Goal: Information Seeking & Learning: Learn about a topic

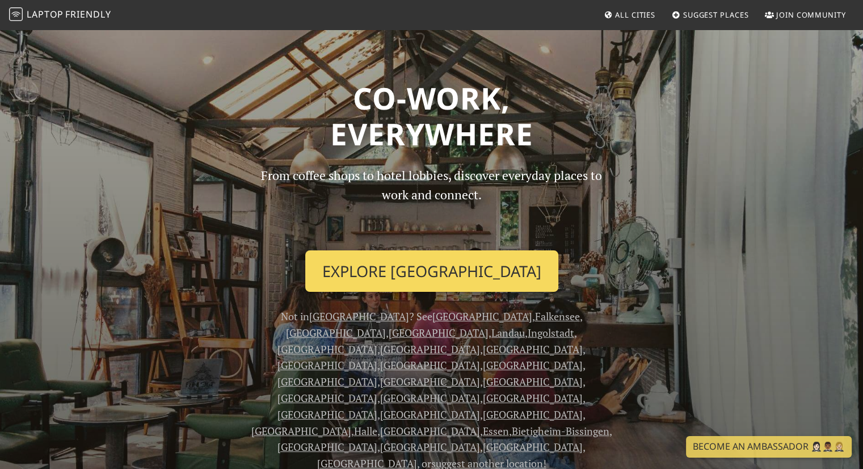
click at [431, 271] on link "Explore Berlin" at bounding box center [431, 271] width 253 height 42
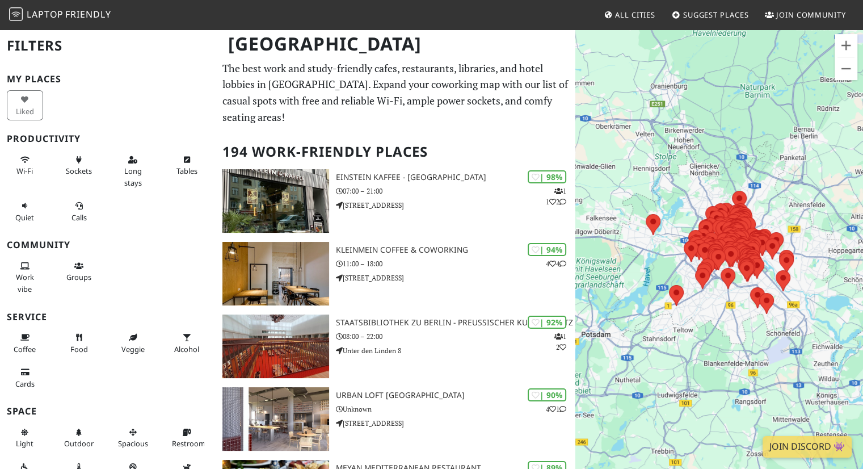
scroll to position [2, 0]
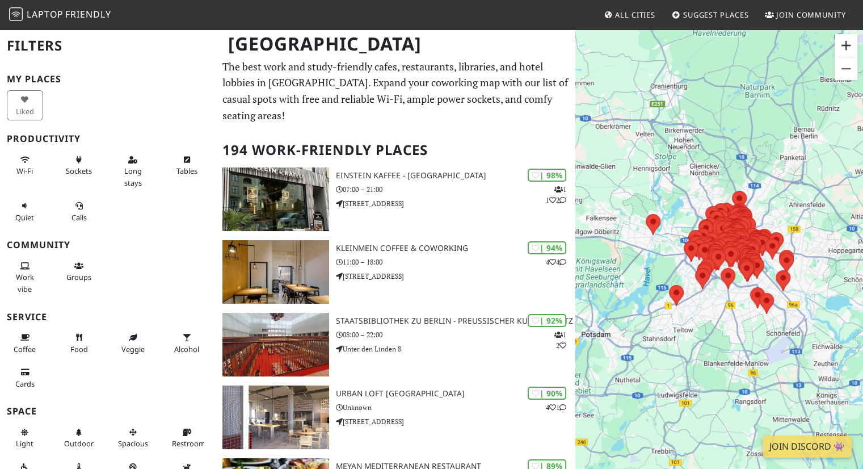
click at [844, 46] on button "Zoom in" at bounding box center [845, 45] width 23 height 23
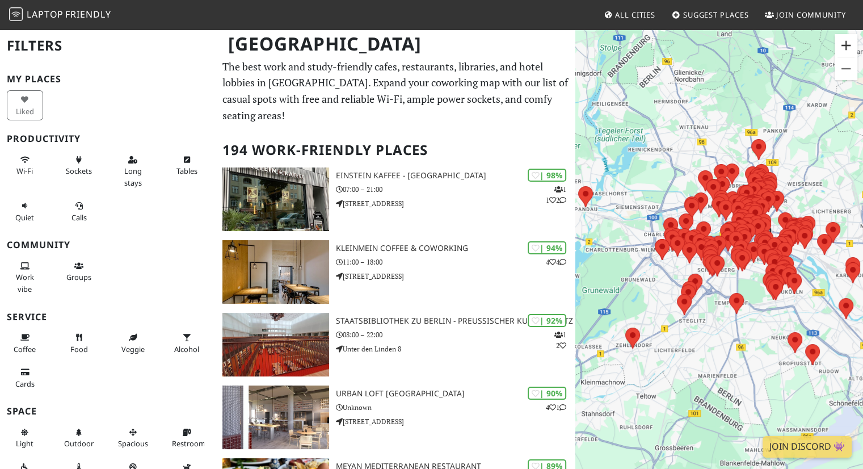
click at [844, 46] on button "Zoom in" at bounding box center [845, 45] width 23 height 23
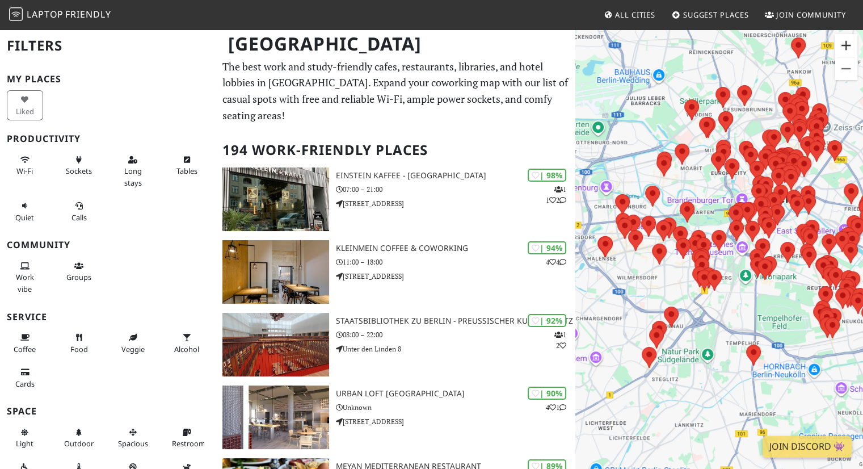
click at [844, 46] on button "Zoom in" at bounding box center [845, 45] width 23 height 23
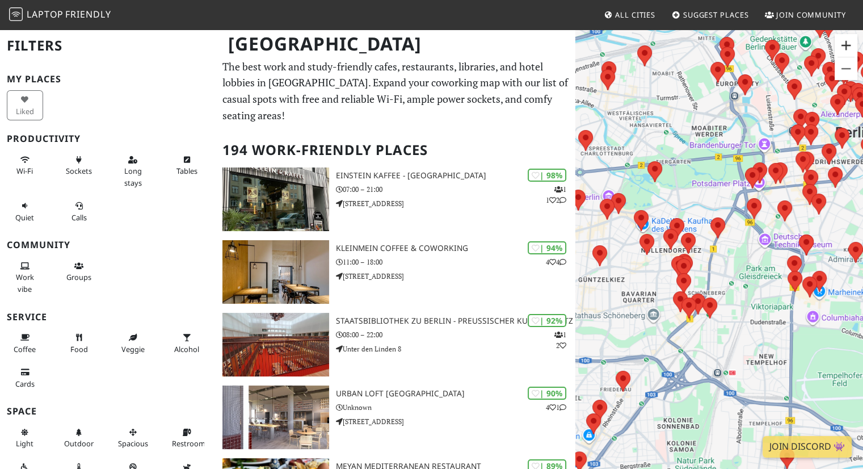
click at [844, 46] on button "Zoom in" at bounding box center [845, 45] width 23 height 23
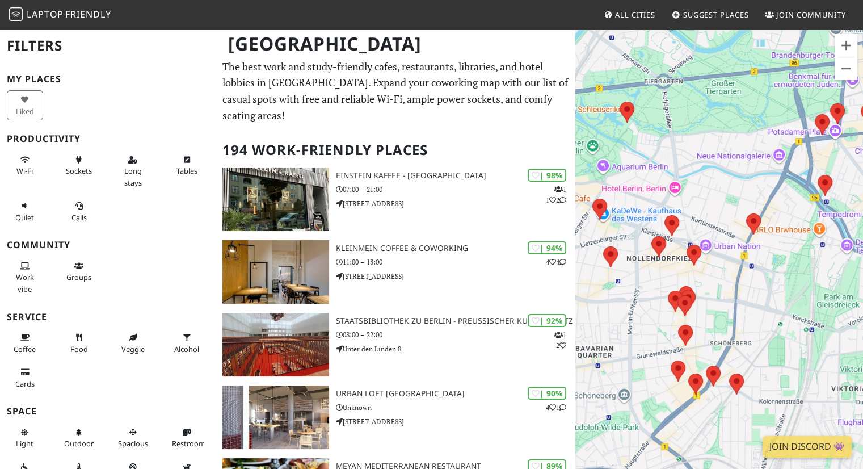
drag, startPoint x: 762, startPoint y: 248, endPoint x: 801, endPoint y: 269, distance: 44.1
click at [801, 269] on div at bounding box center [719, 262] width 288 height 469
click at [849, 48] on button "Zoom in" at bounding box center [845, 45] width 23 height 23
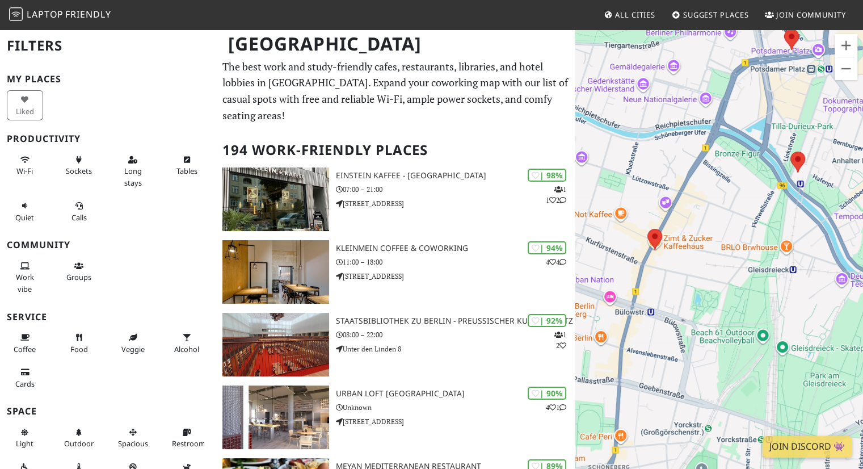
drag, startPoint x: 773, startPoint y: 274, endPoint x: 631, endPoint y: 315, distance: 147.7
click at [631, 315] on div at bounding box center [719, 262] width 288 height 469
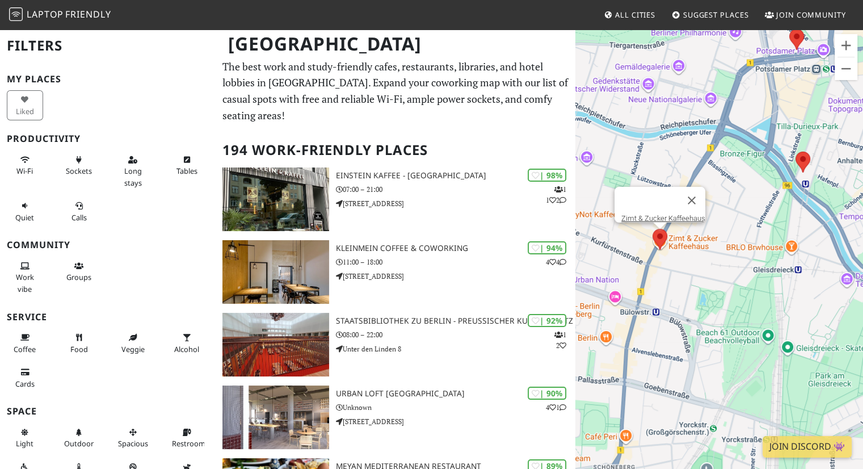
click at [652, 229] on area at bounding box center [652, 229] width 0 height 0
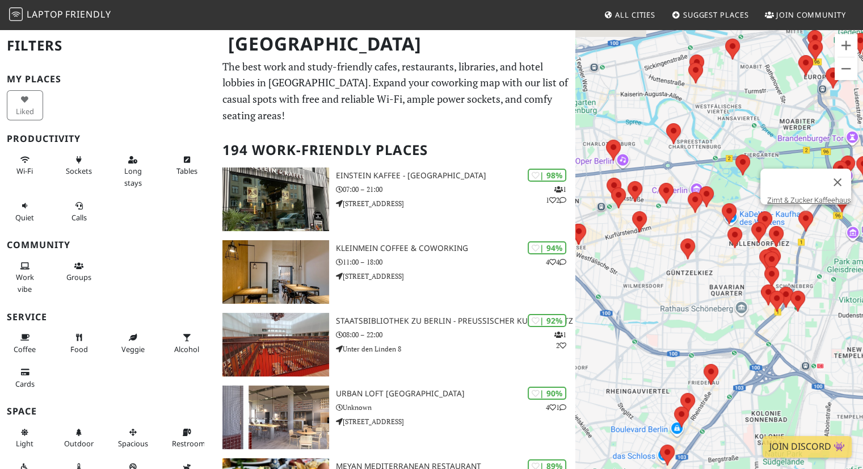
drag, startPoint x: 780, startPoint y: 201, endPoint x: 653, endPoint y: 225, distance: 128.8
click at [653, 225] on div "Zimt & Zucker Kaffeehaus" at bounding box center [719, 262] width 288 height 469
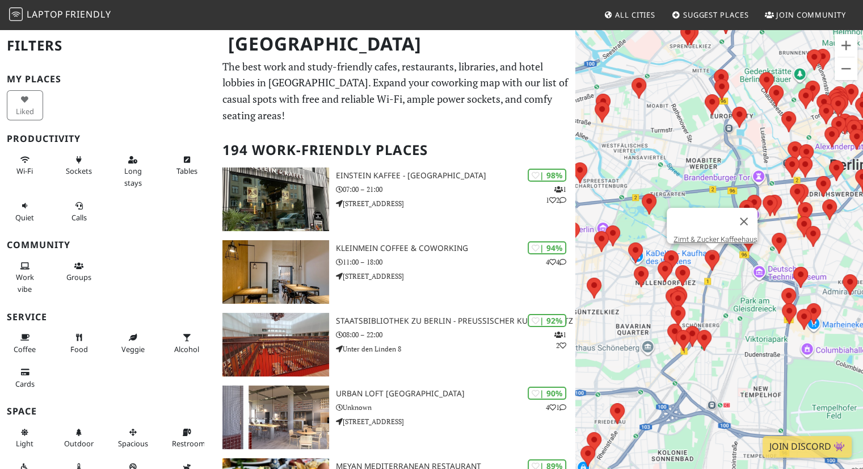
drag, startPoint x: 817, startPoint y: 258, endPoint x: 728, endPoint y: 296, distance: 96.8
click at [728, 296] on div "Zimt & Zucker Kaffeehaus" at bounding box center [719, 262] width 288 height 469
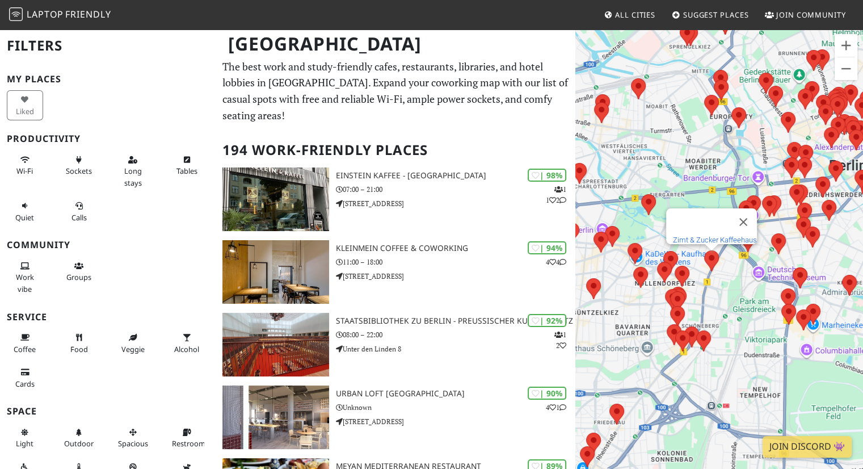
click at [708, 235] on link "Zimt & Zucker Kaffeehaus" at bounding box center [715, 239] width 84 height 9
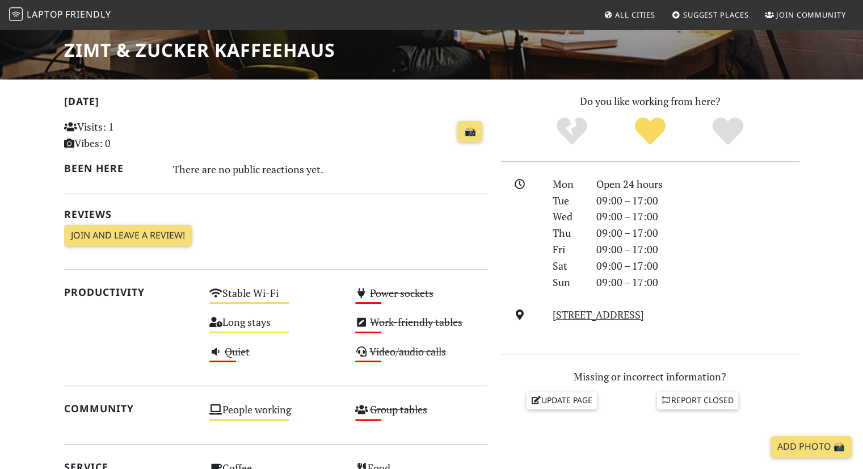
scroll to position [185, 0]
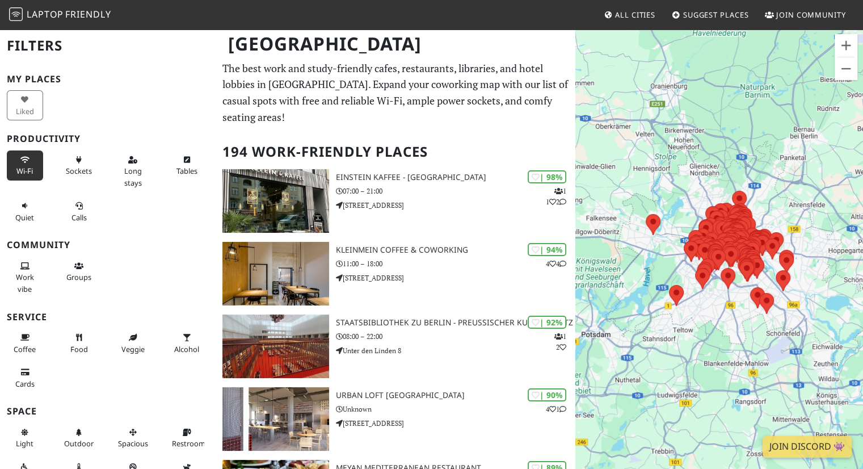
click at [32, 168] on button "Wi-Fi" at bounding box center [25, 165] width 36 height 30
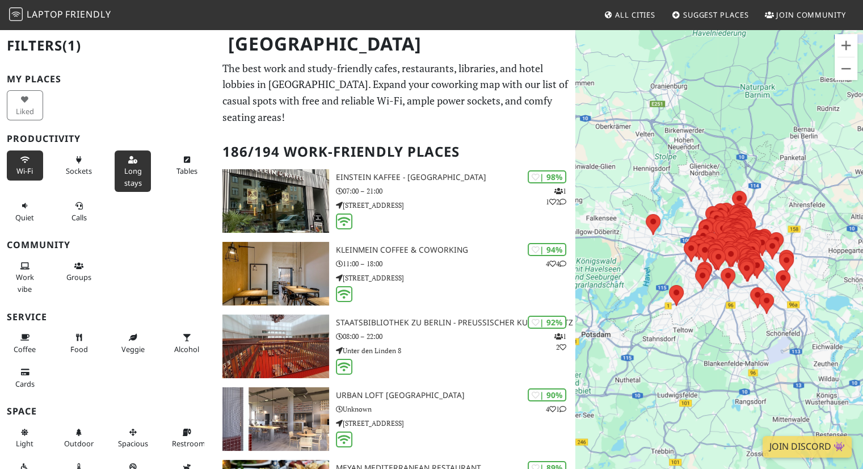
click at [133, 175] on span "Long stays" at bounding box center [133, 177] width 18 height 22
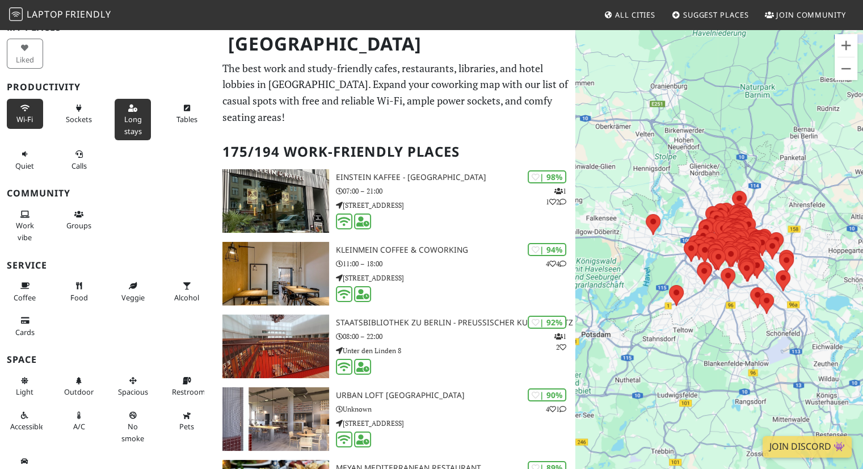
scroll to position [58, 0]
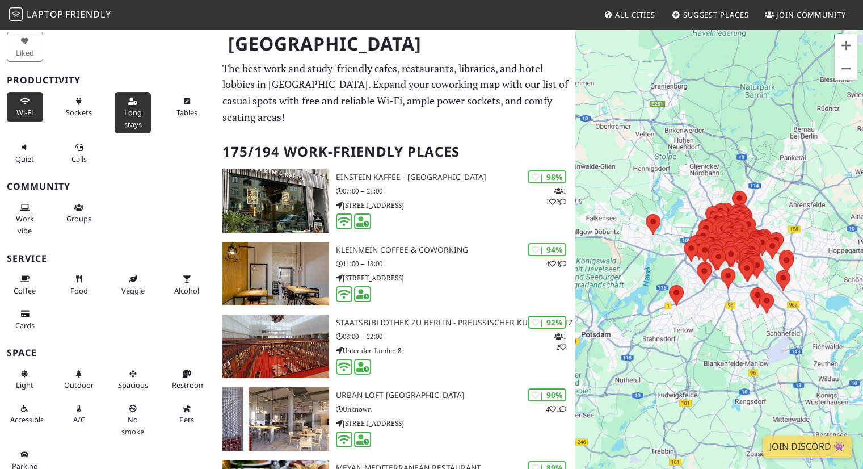
click at [197, 103] on div "Tables" at bounding box center [189, 113] width 54 height 46
click at [178, 112] on span "Tables" at bounding box center [186, 112] width 21 height 10
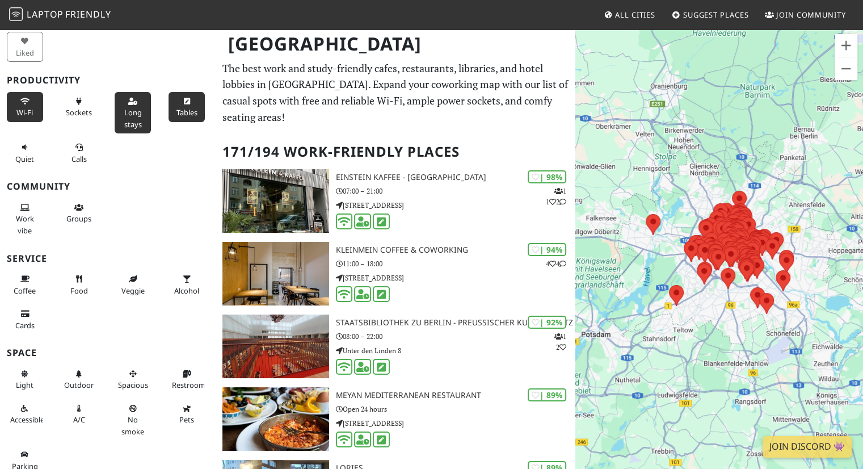
scroll to position [65, 0]
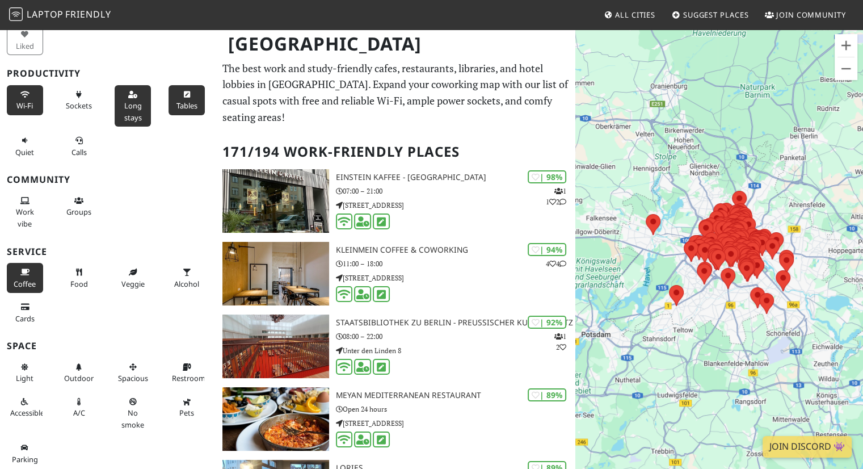
click at [23, 276] on button "Coffee" at bounding box center [25, 278] width 36 height 30
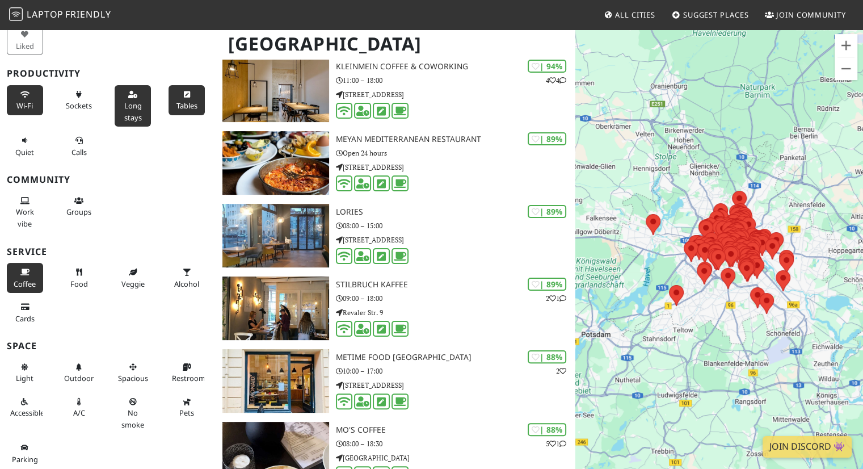
scroll to position [180, 0]
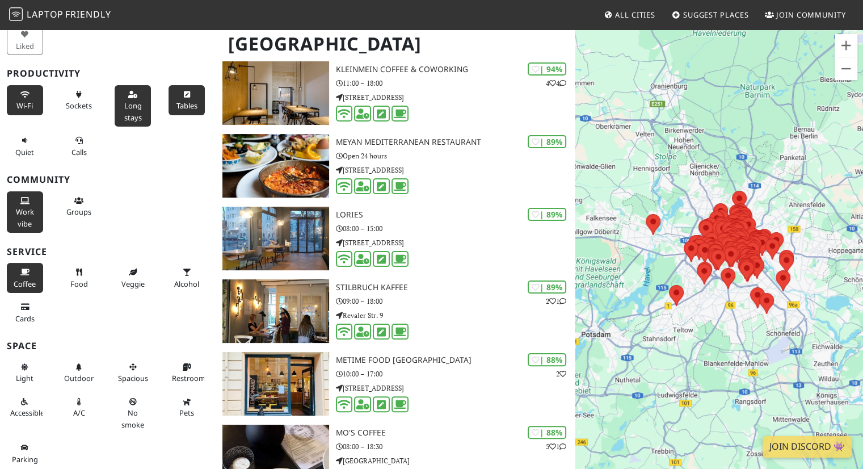
click at [18, 215] on span "Work vibe" at bounding box center [25, 217] width 18 height 22
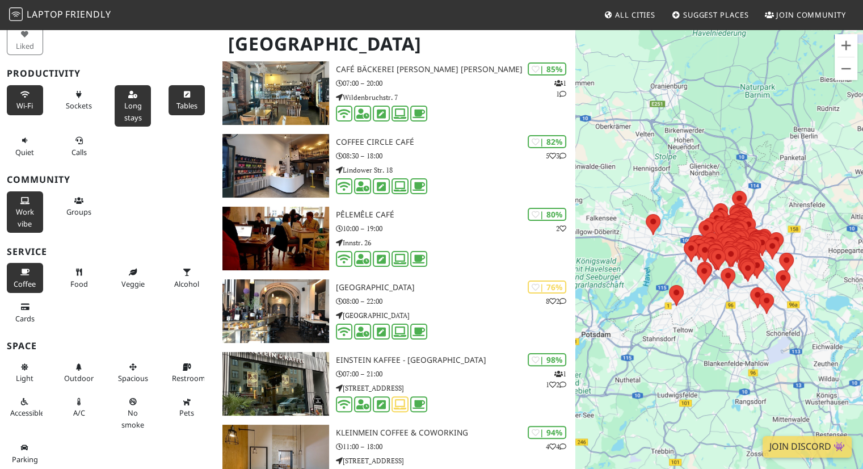
scroll to position [543, 0]
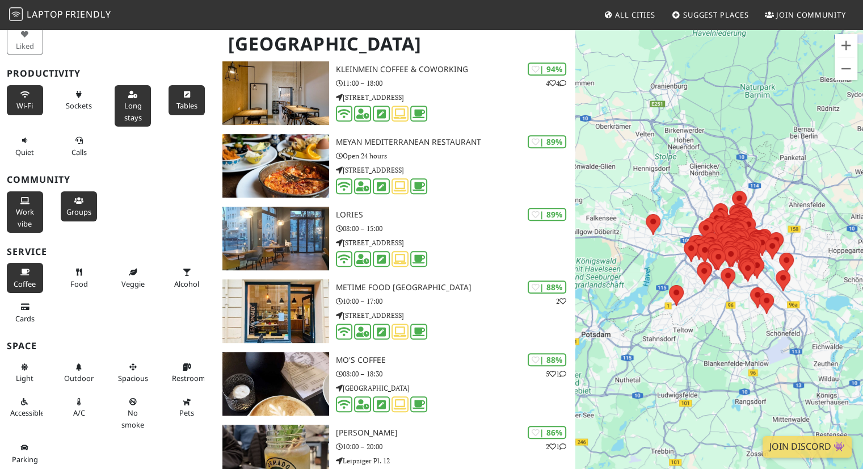
click at [84, 206] on span "Groups" at bounding box center [78, 211] width 25 height 10
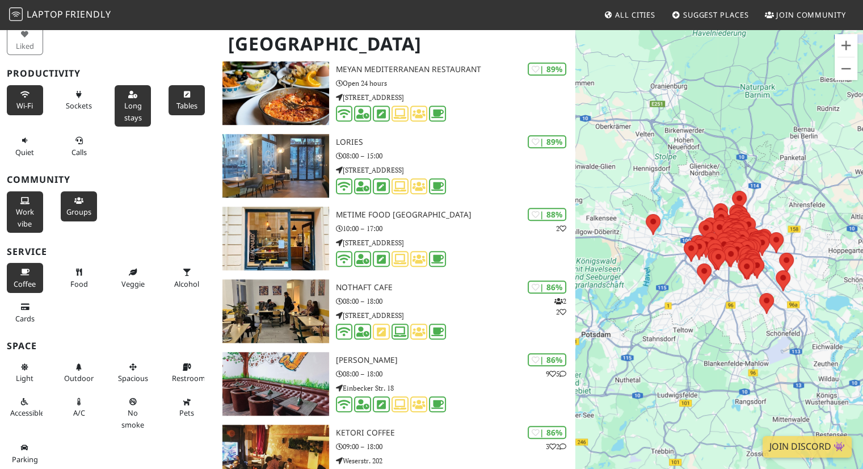
click at [84, 206] on span "Groups" at bounding box center [78, 211] width 25 height 10
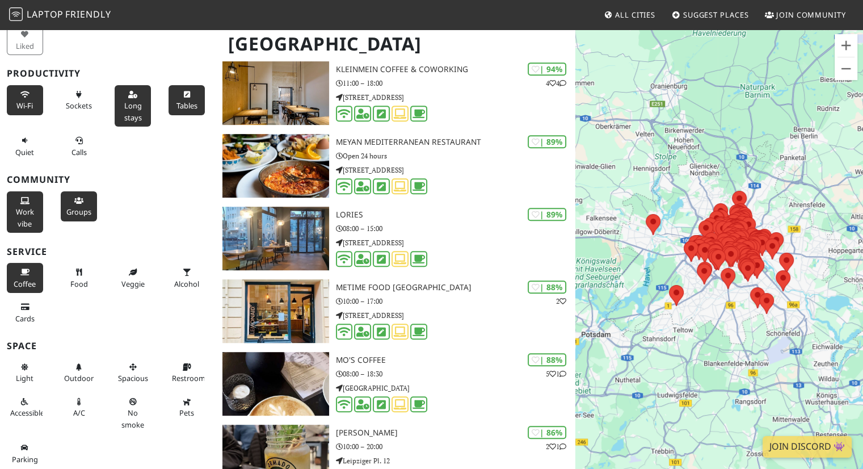
click at [84, 206] on span "Groups" at bounding box center [78, 211] width 25 height 10
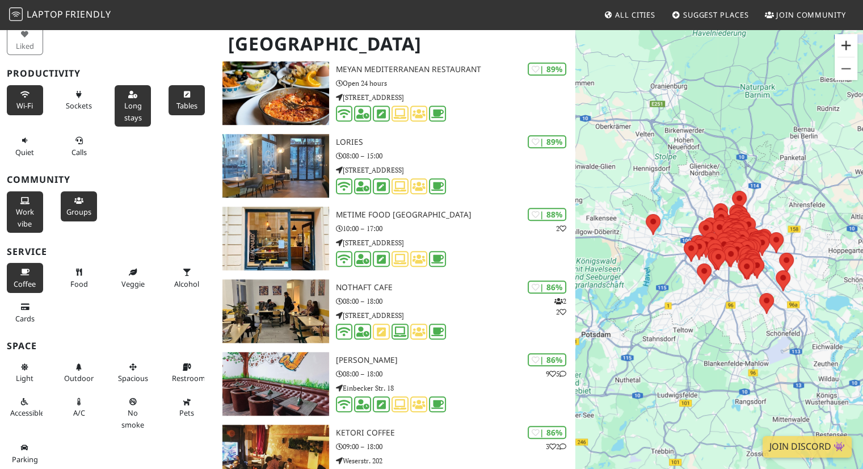
click at [850, 47] on button "Zoom in" at bounding box center [845, 45] width 23 height 23
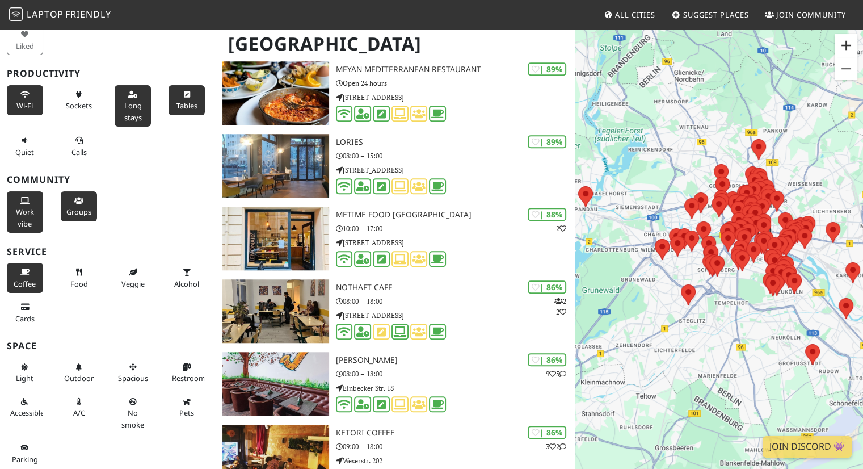
click at [850, 47] on button "Zoom in" at bounding box center [845, 45] width 23 height 23
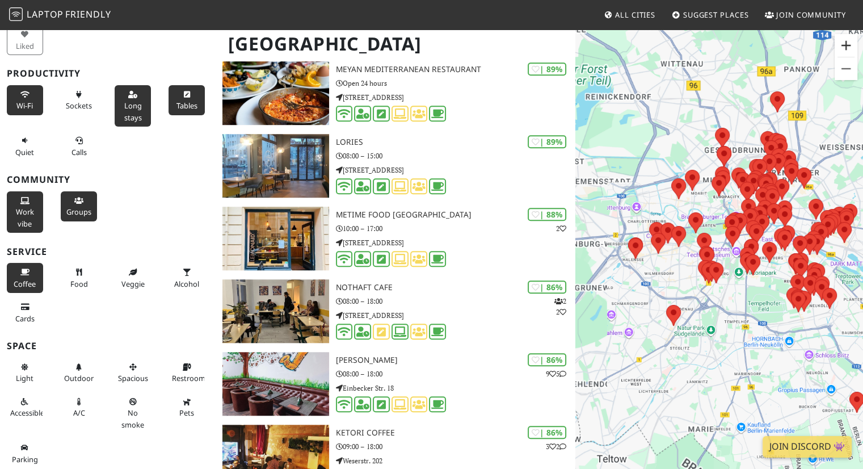
click at [850, 47] on button "Zoom in" at bounding box center [845, 45] width 23 height 23
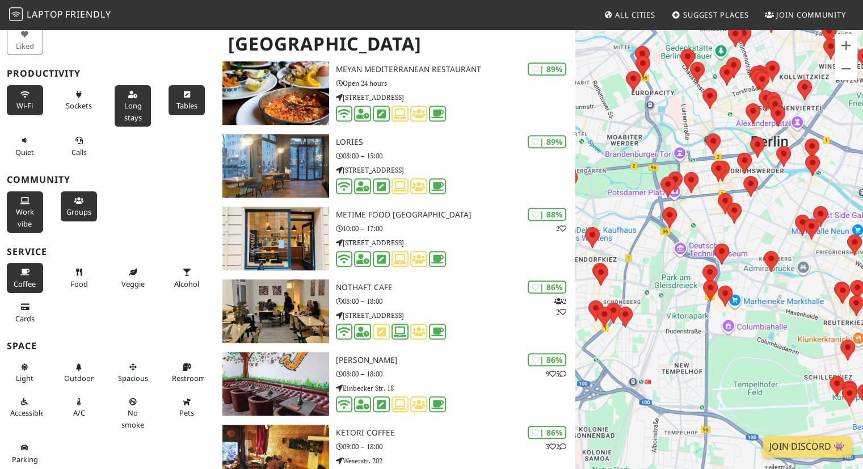
drag, startPoint x: 771, startPoint y: 219, endPoint x: 672, endPoint y: 225, distance: 100.0
click at [672, 225] on div at bounding box center [719, 262] width 288 height 469
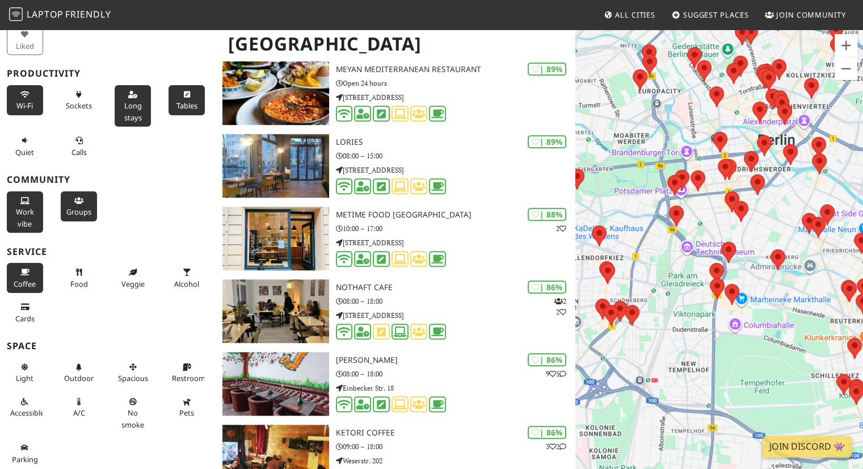
drag, startPoint x: 617, startPoint y: 321, endPoint x: 680, endPoint y: 323, distance: 62.4
click at [680, 323] on div at bounding box center [719, 262] width 288 height 469
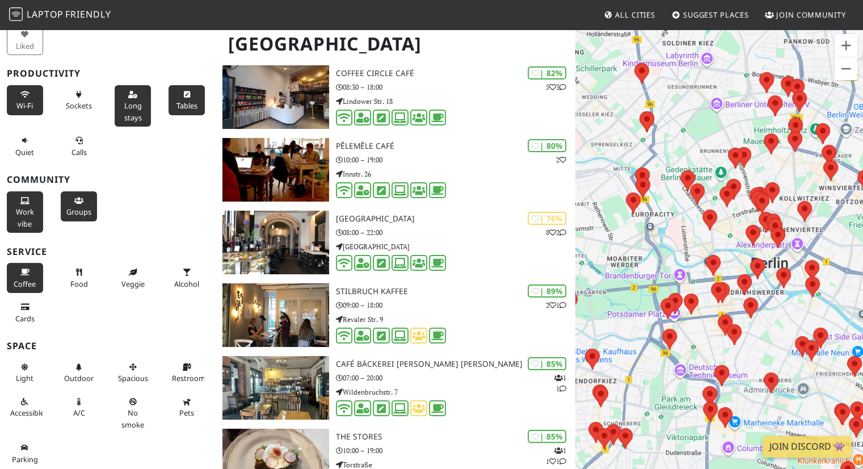
scroll to position [104, 0]
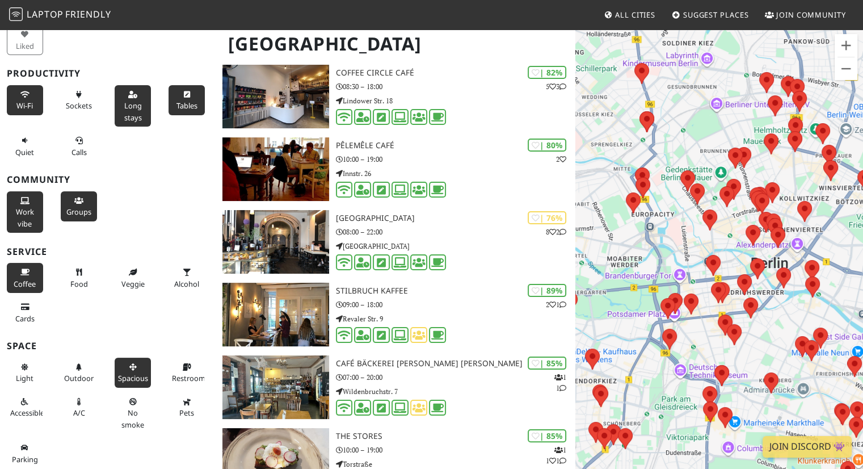
click at [128, 364] on icon at bounding box center [132, 367] width 9 height 7
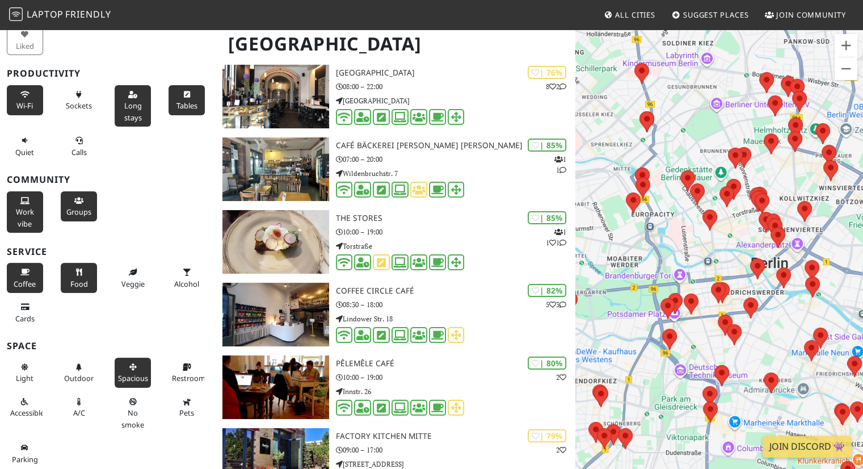
click at [77, 279] on span "Food" at bounding box center [79, 284] width 18 height 10
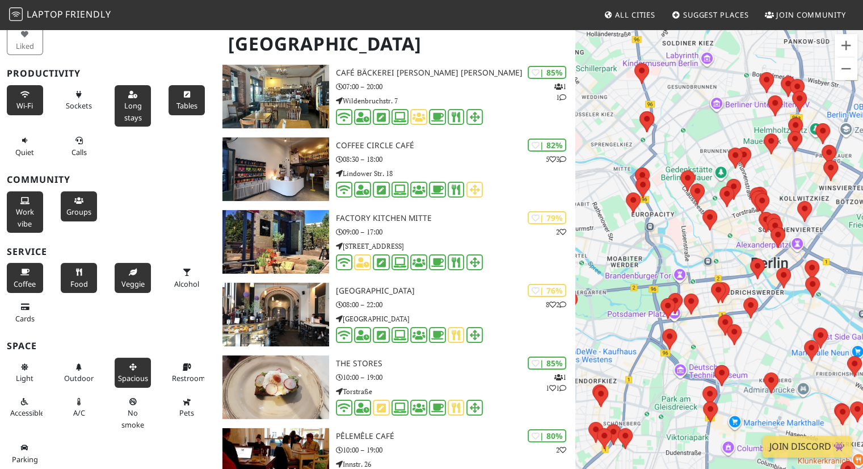
click at [121, 279] on span "Veggie" at bounding box center [132, 284] width 23 height 10
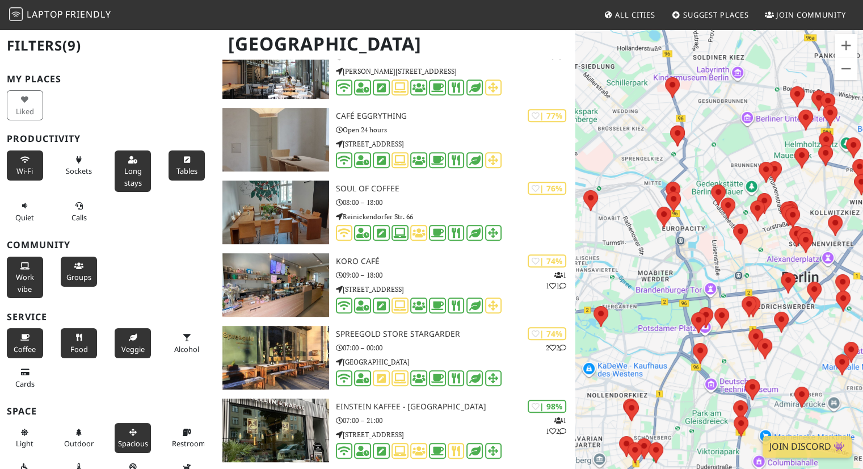
scroll to position [65, 0]
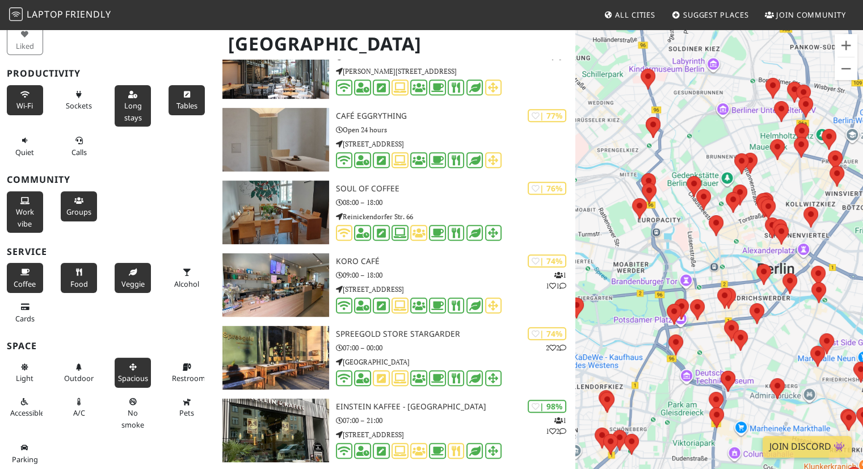
drag, startPoint x: 809, startPoint y: 345, endPoint x: 749, endPoint y: 334, distance: 61.9
click at [749, 334] on div at bounding box center [719, 262] width 288 height 469
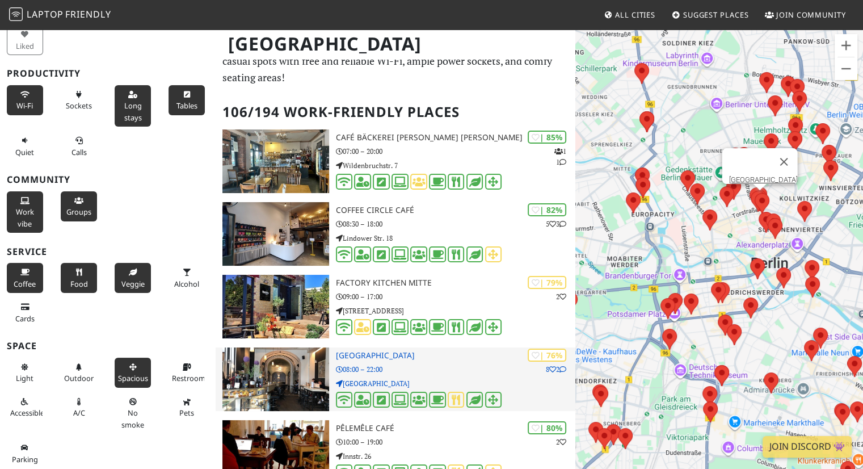
scroll to position [41, 0]
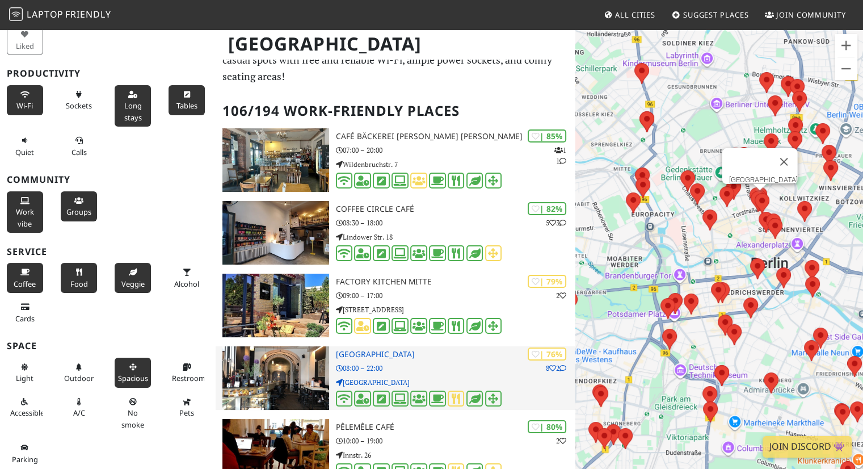
click at [407, 346] on div "| 76% 8 2 St. Oberholz 08:00 – 22:00 Rosenthaler Straße" at bounding box center [456, 378] width 240 height 64
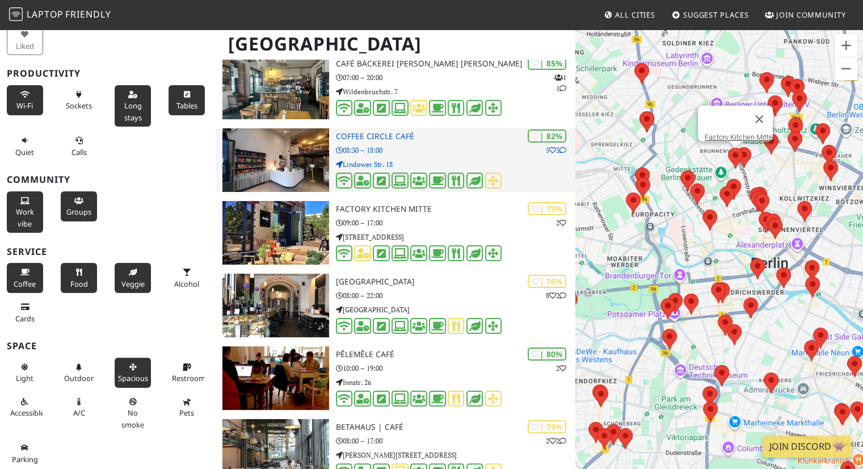
scroll to position [113, 0]
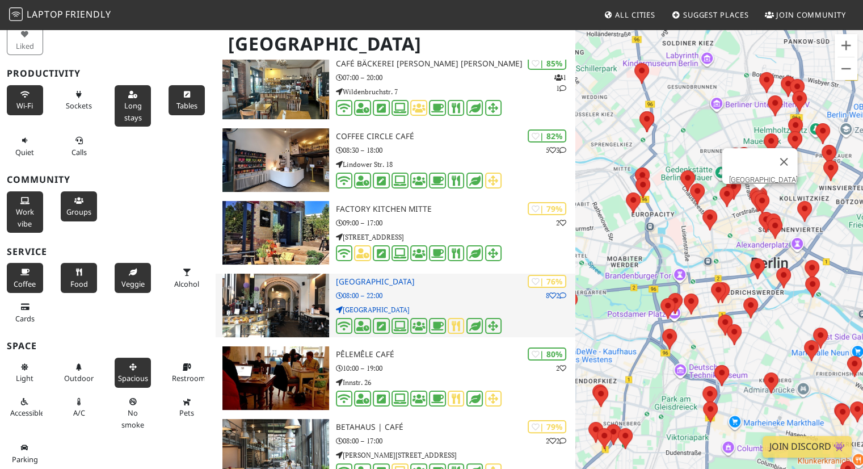
click at [293, 283] on img at bounding box center [275, 305] width 106 height 64
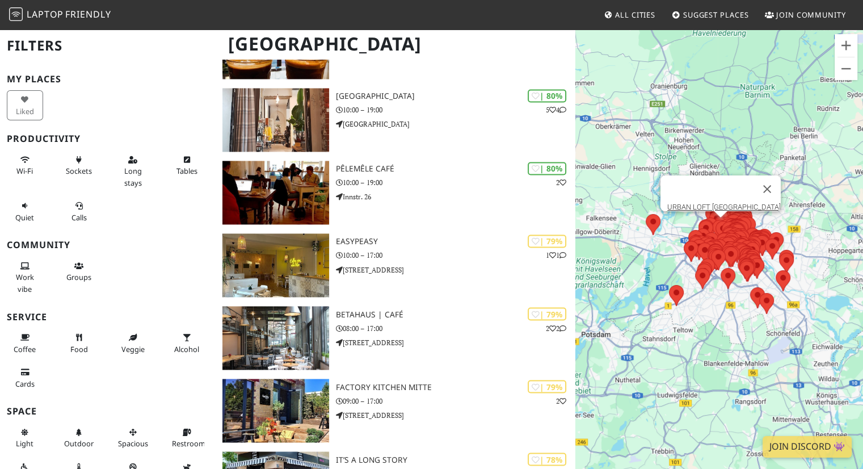
scroll to position [1897, 0]
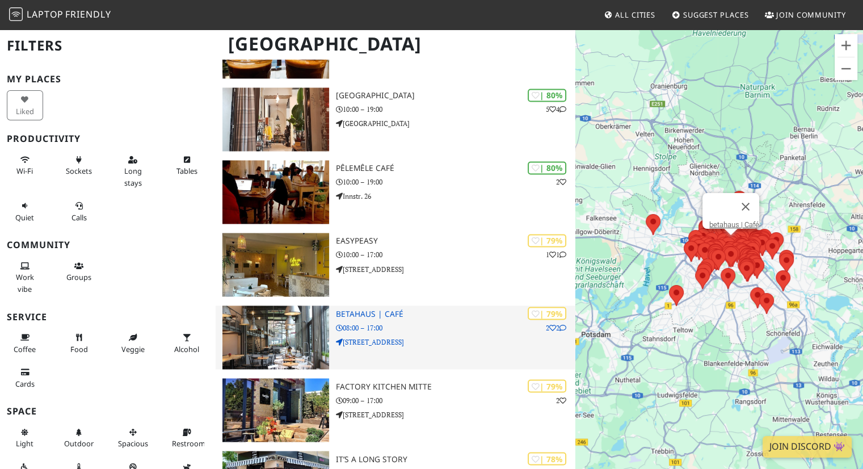
drag, startPoint x: 277, startPoint y: 324, endPoint x: 276, endPoint y: 309, distance: 15.4
click at [277, 324] on img at bounding box center [275, 337] width 106 height 64
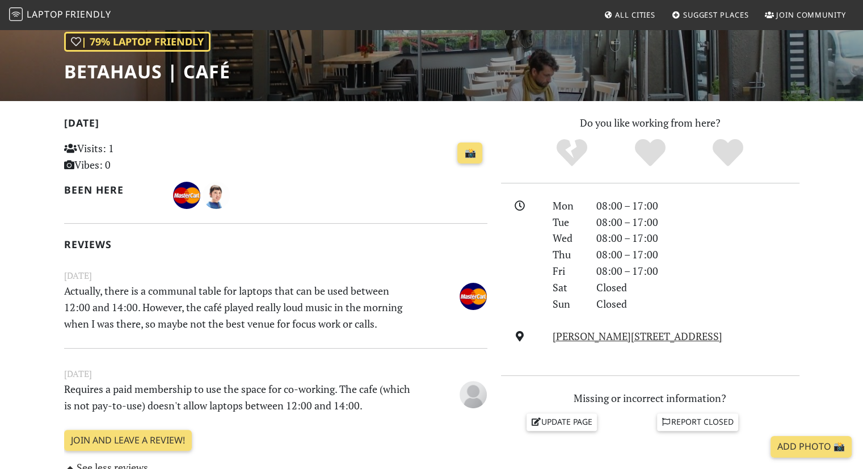
scroll to position [165, 0]
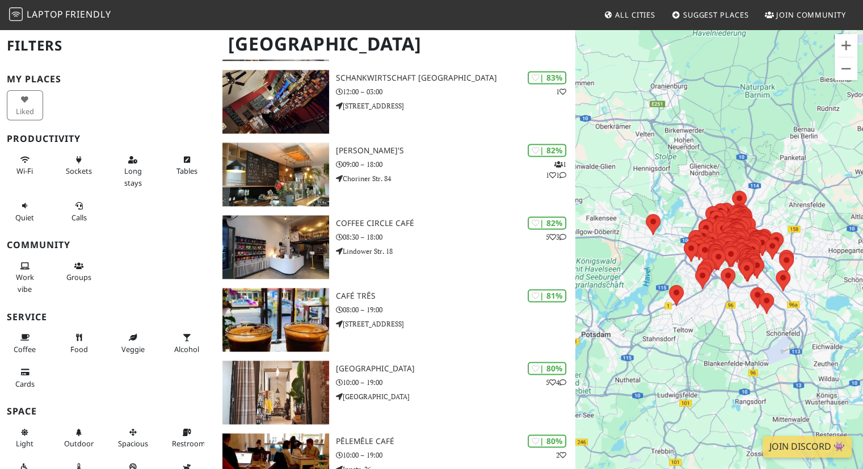
scroll to position [1639, 0]
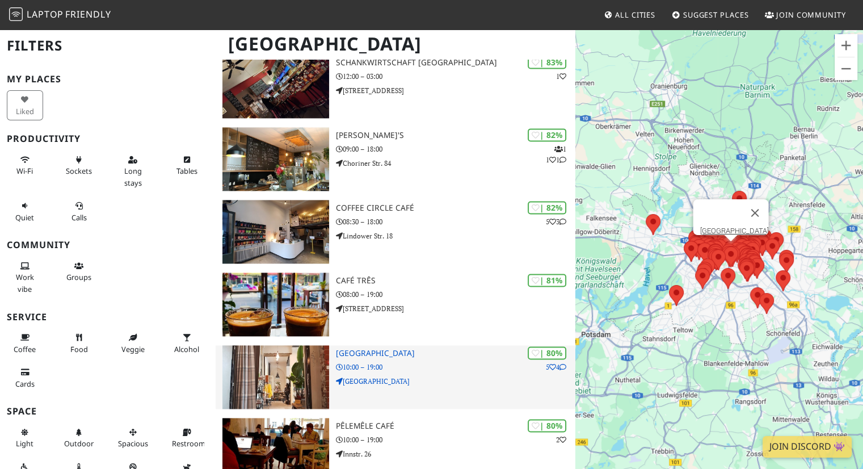
click at [297, 350] on img at bounding box center [275, 377] width 106 height 64
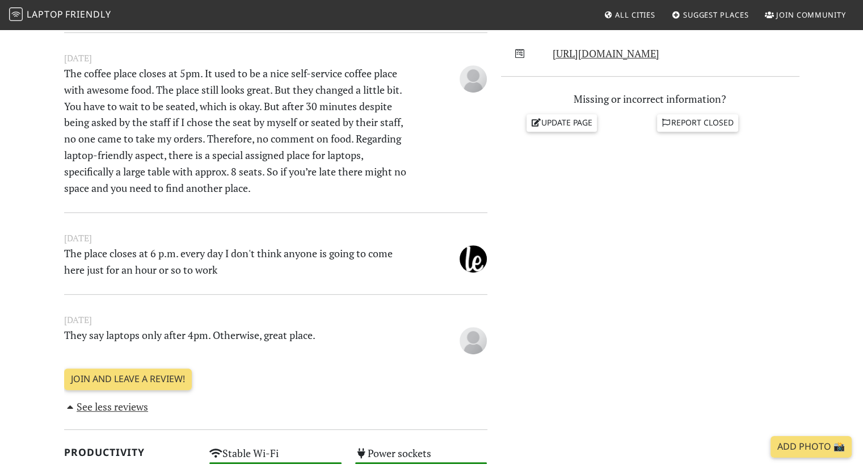
scroll to position [492, 0]
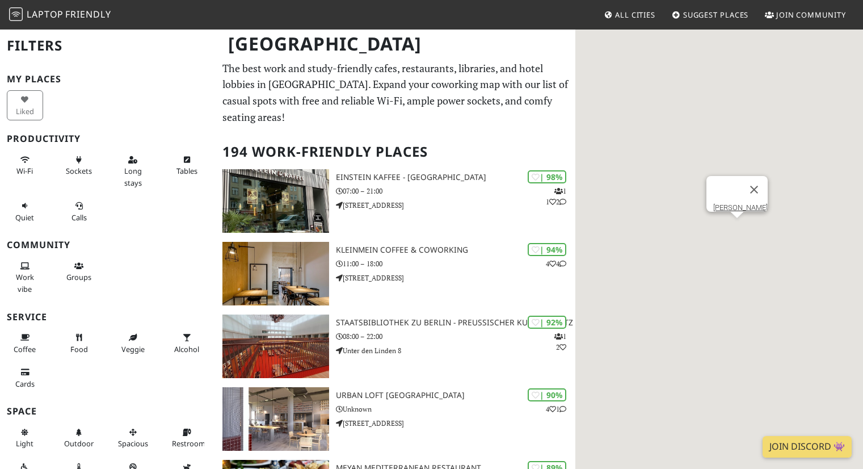
scroll to position [1639, 0]
